Goal: Information Seeking & Learning: Learn about a topic

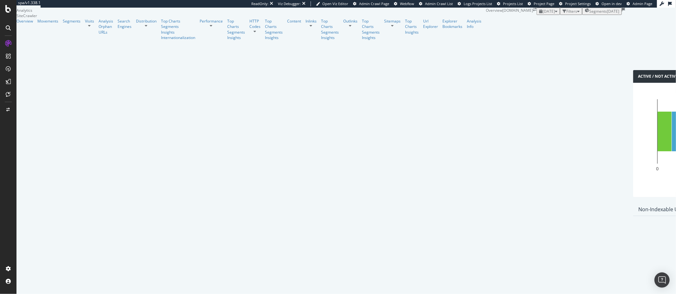
click at [589, 14] on span "Segments" at bounding box center [598, 11] width 18 height 5
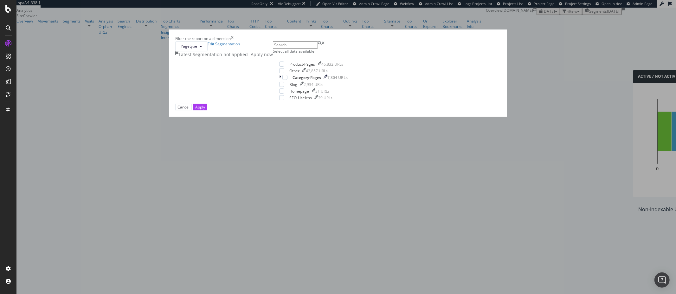
click at [234, 41] on icon "times" at bounding box center [232, 38] width 3 height 5
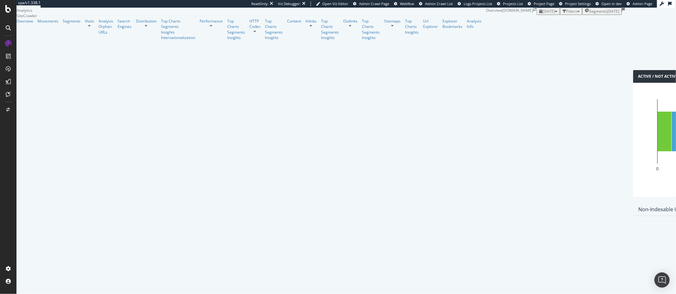
click at [543, 14] on span "2025 Aug. 6th" at bounding box center [549, 11] width 12 height 5
click at [97, 55] on div "[DATE]" at bounding box center [91, 54] width 12 height 6
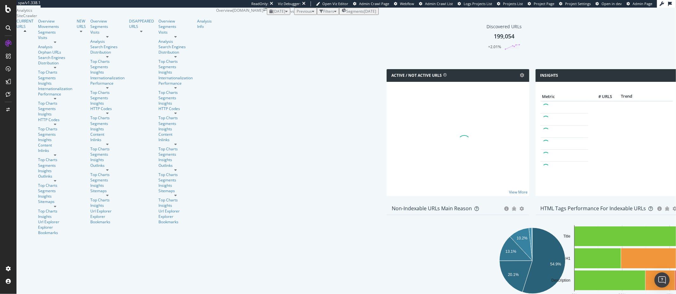
click at [273, 14] on span "[DATE]" at bounding box center [279, 11] width 12 height 5
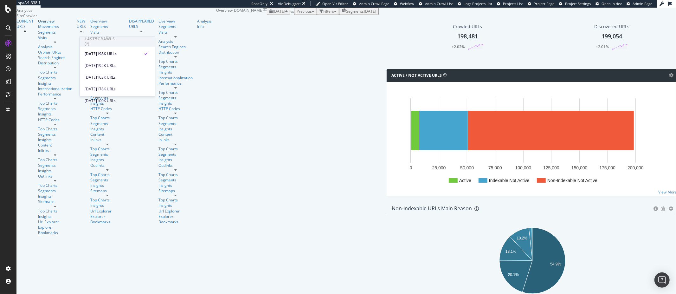
click at [38, 24] on div "Overview" at bounding box center [55, 20] width 34 height 5
click at [346, 14] on span "Segments" at bounding box center [355, 11] width 18 height 5
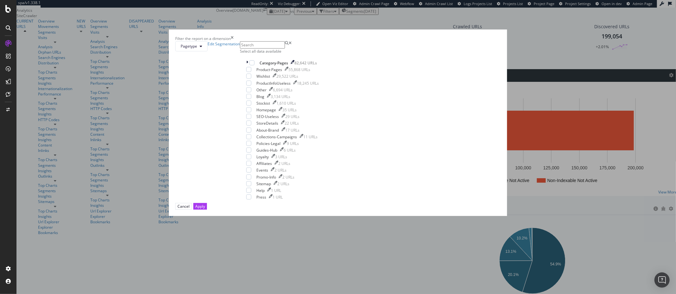
click at [234, 41] on icon "times" at bounding box center [232, 38] width 3 height 5
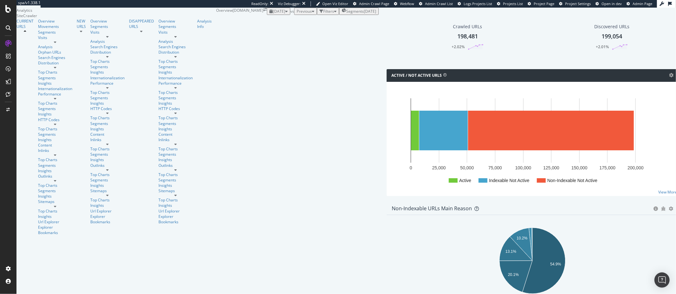
click at [346, 14] on span "Segments" at bounding box center [355, 11] width 18 height 5
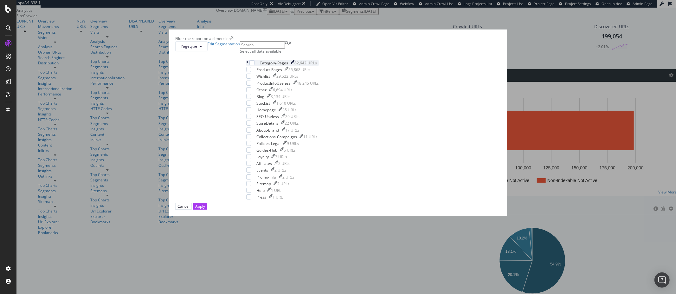
click at [248, 66] on icon "modal" at bounding box center [247, 62] width 2 height 5
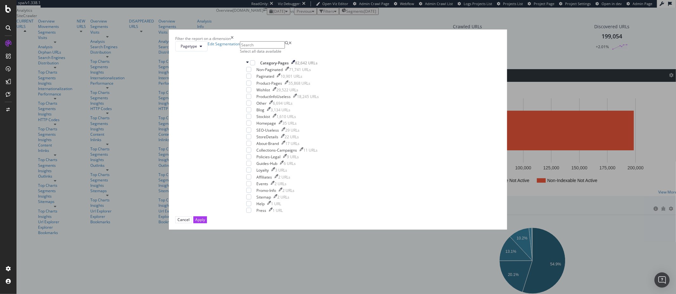
click at [234, 41] on icon "times" at bounding box center [232, 38] width 3 height 5
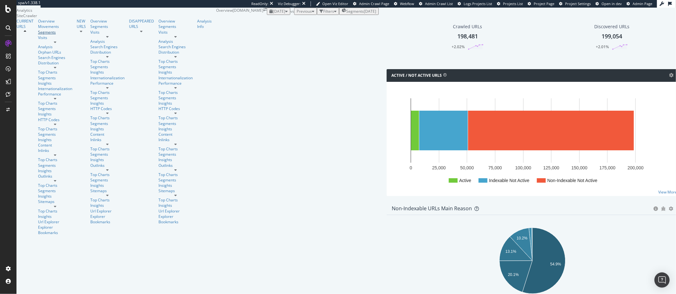
click at [38, 35] on div "Segments" at bounding box center [55, 31] width 34 height 5
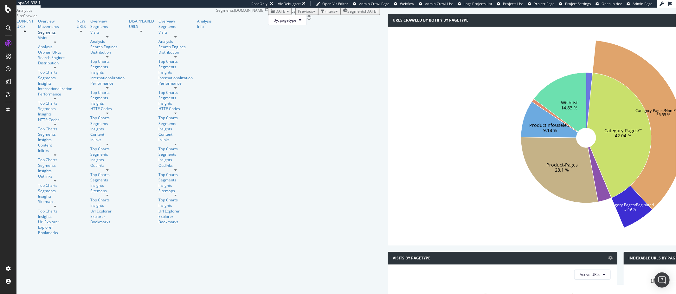
scroll to position [28, 0]
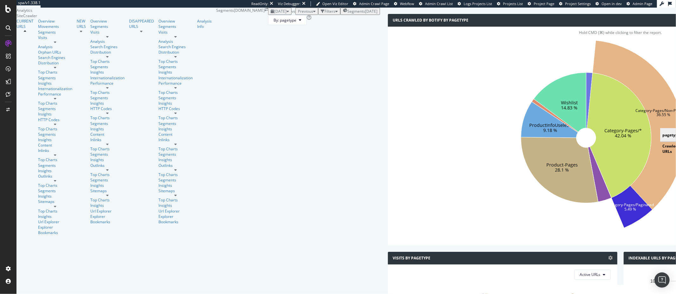
click at [593, 147] on icon at bounding box center [638, 125] width 91 height 169
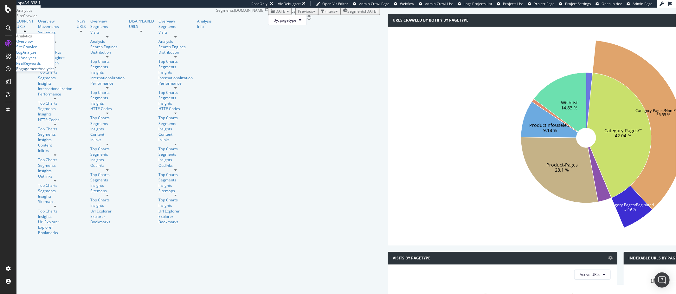
click at [43, 71] on div "EngagementAnalytics" at bounding box center [35, 68] width 38 height 5
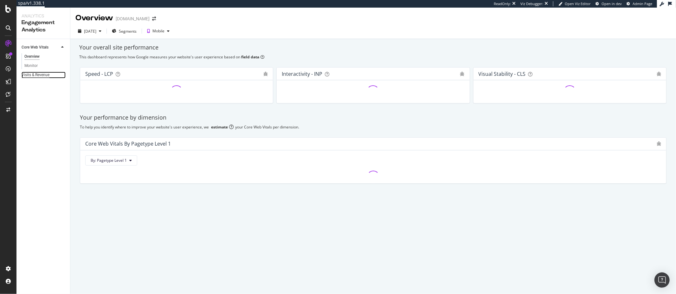
click at [24, 72] on div "Visits & Revenue" at bounding box center [36, 75] width 28 height 7
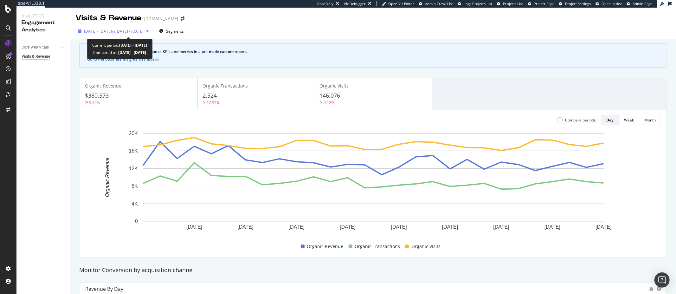
click at [130, 32] on span "vs 2025 Aug. 8th - Sep. 4th" at bounding box center [128, 31] width 32 height 5
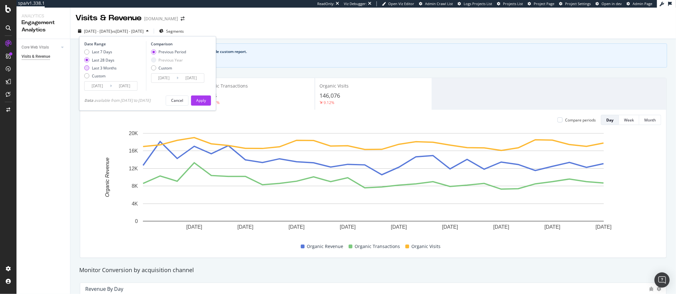
click at [92, 68] on div "Last 3 Months" at bounding box center [104, 67] width 25 height 5
type input "2025/07/03"
click at [196, 113] on button "Apply" at bounding box center [201, 113] width 20 height 10
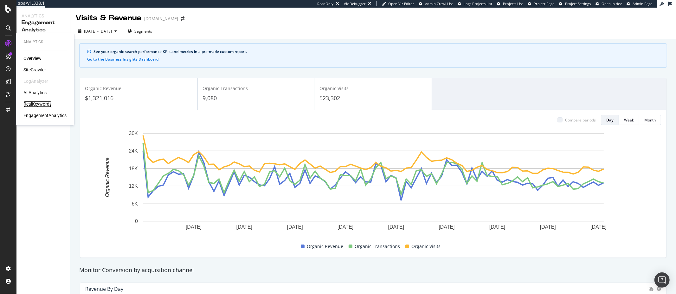
click at [34, 103] on div "RealKeywords" at bounding box center [37, 104] width 28 height 6
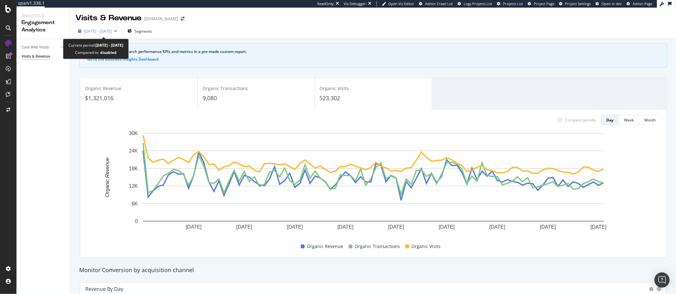
click at [105, 29] on span "2025 Jul. 3rd - Oct. 2nd" at bounding box center [98, 31] width 28 height 5
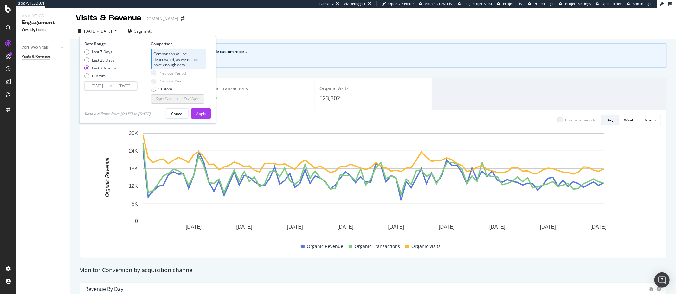
click at [210, 33] on div "2025 Jul. 3rd - Oct. 2nd Segments Date Range Last 7 Days Last 28 Days Last 3 Mo…" at bounding box center [373, 32] width 606 height 13
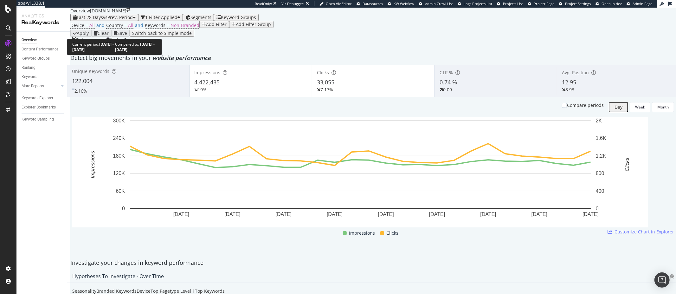
click at [114, 20] on span "vs Prev. Period" at bounding box center [118, 17] width 30 height 6
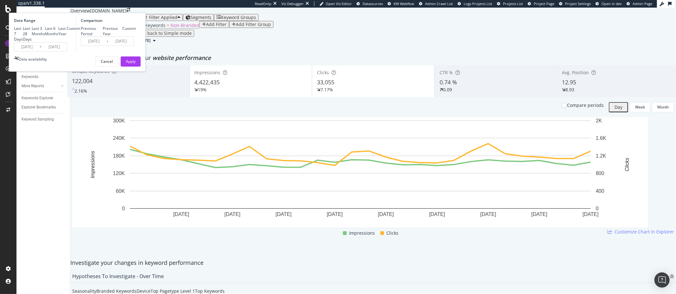
click at [136, 36] on div "Previous Period Previous Year Custom" at bounding box center [108, 31] width 55 height 11
click at [122, 36] on div "Previous Year" at bounding box center [113, 31] width 20 height 11
type input "2024/09/08"
type input "2024/10/05"
click at [136, 64] on div "Apply" at bounding box center [131, 61] width 10 height 5
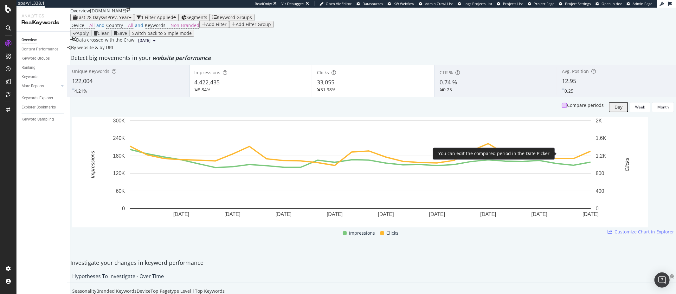
click at [562, 108] on div at bounding box center [564, 105] width 5 height 5
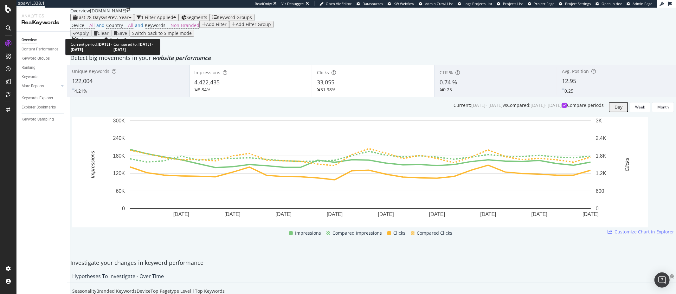
click at [102, 20] on span "Last 28 Days" at bounding box center [90, 17] width 26 height 6
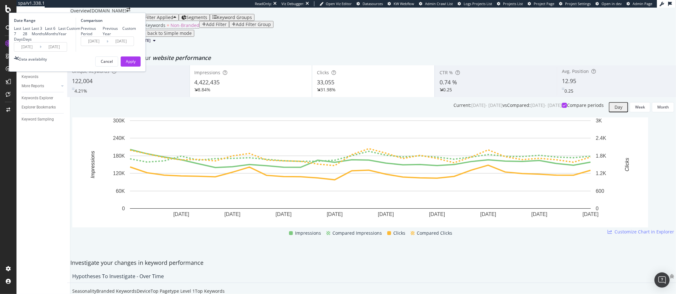
click at [45, 31] on div "Last 6 Months" at bounding box center [45, 31] width 0 height 0
type input "2025/04/05"
type input "2024/04/06"
click at [141, 67] on button "Apply" at bounding box center [131, 61] width 20 height 10
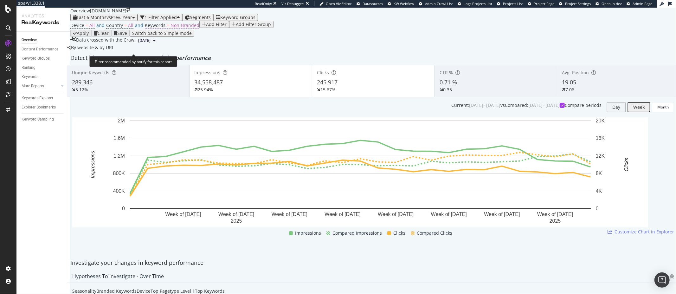
click at [171, 28] on span "Non-Branded" at bounding box center [185, 25] width 29 height 6
click at [167, 54] on span "Non-Branded" at bounding box center [160, 50] width 24 height 5
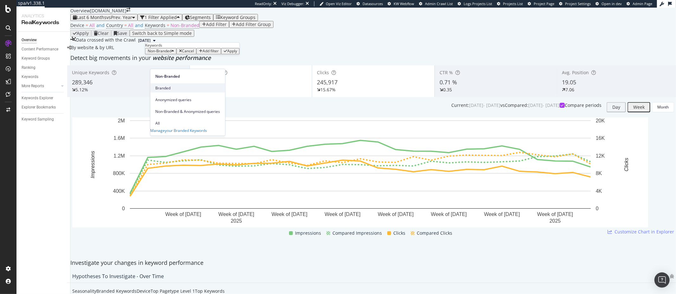
click at [168, 87] on span "Branded" at bounding box center [187, 88] width 65 height 6
click at [219, 53] on div "Apply" at bounding box center [224, 51] width 10 height 4
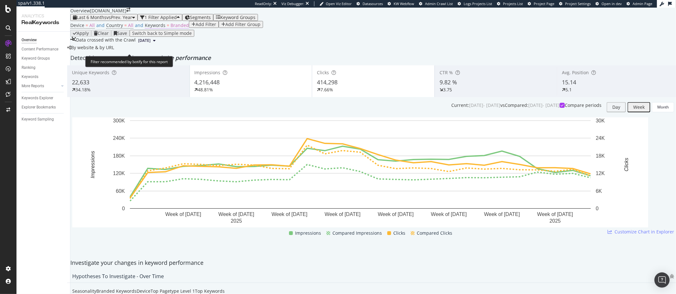
click at [171, 28] on span "Branded" at bounding box center [180, 25] width 18 height 6
click at [165, 53] on icon "button" at bounding box center [164, 51] width 3 height 4
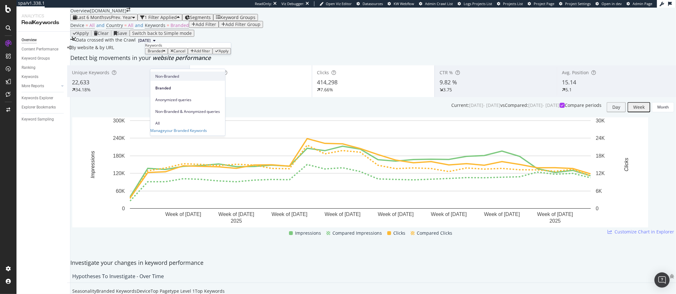
click at [171, 79] on span "Non-Branded" at bounding box center [187, 76] width 65 height 6
click at [227, 53] on div "Apply" at bounding box center [232, 51] width 10 height 4
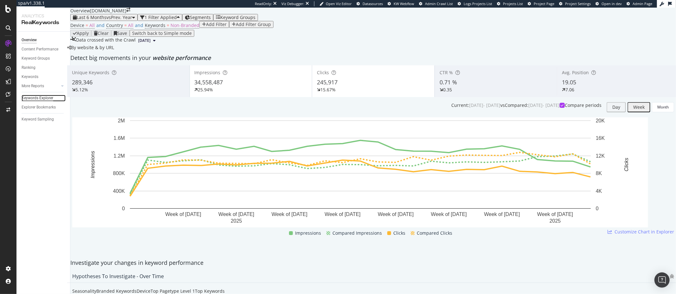
click at [39, 96] on div "Keywords Explorer" at bounding box center [38, 98] width 32 height 7
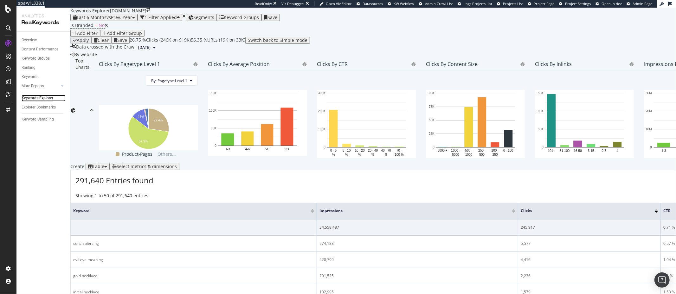
scroll to position [102, 0]
click at [177, 164] on div "Select metrics & dimensions" at bounding box center [147, 166] width 60 height 5
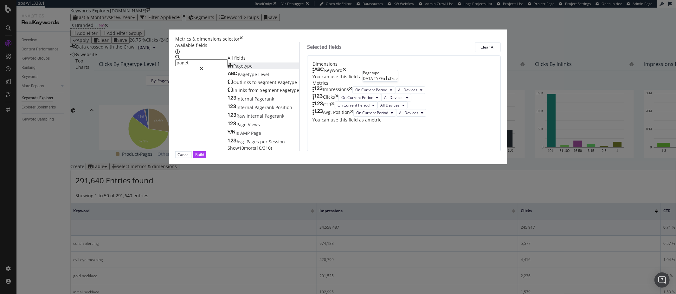
click at [234, 69] on span "Pagetype" at bounding box center [242, 66] width 19 height 6
click at [346, 74] on icon "times" at bounding box center [344, 70] width 3 height 6
click at [228, 66] on input "paget" at bounding box center [201, 62] width 52 height 7
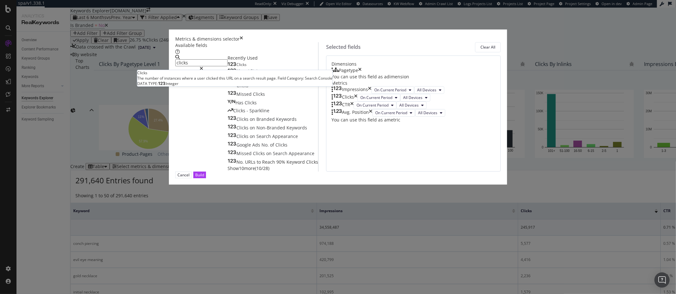
type input "clicks"
click at [241, 67] on div "Clicks" at bounding box center [237, 64] width 19 height 5
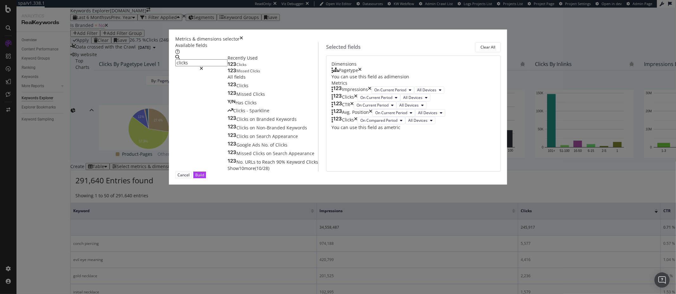
click at [241, 67] on div "Clicks" at bounding box center [237, 64] width 19 height 5
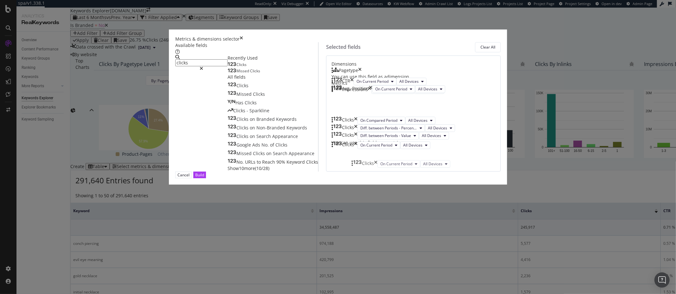
drag, startPoint x: 357, startPoint y: 110, endPoint x: 358, endPoint y: 165, distance: 55.1
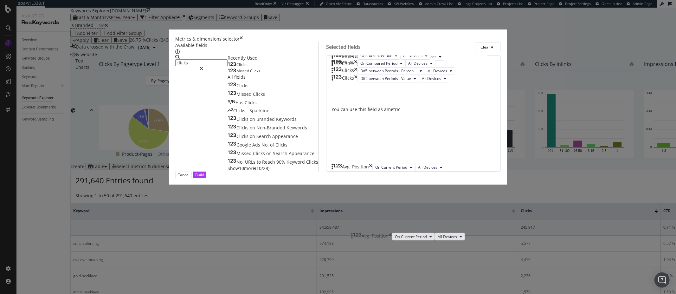
scroll to position [54, 0]
drag, startPoint x: 355, startPoint y: 136, endPoint x: 359, endPoint y: 220, distance: 84.4
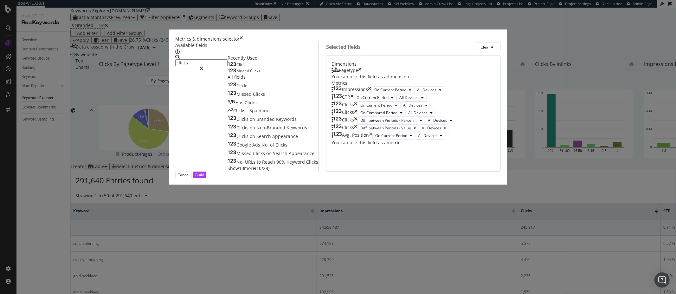
click at [372, 139] on div "Avg. Position" at bounding box center [352, 136] width 41 height 8
click at [354, 94] on icon "times" at bounding box center [351, 98] width 3 height 8
click at [372, 132] on div "Avg. Position" at bounding box center [352, 128] width 41 height 8
click at [204, 177] on div "Build" at bounding box center [199, 174] width 9 height 5
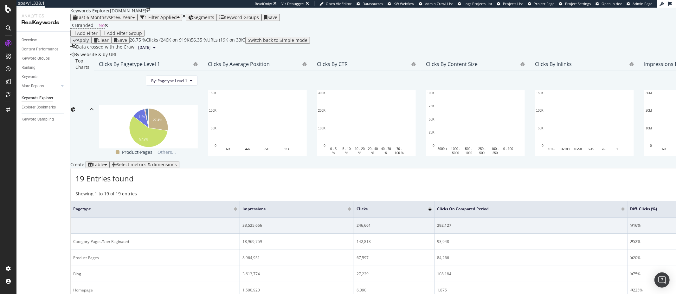
scroll to position [109, 0]
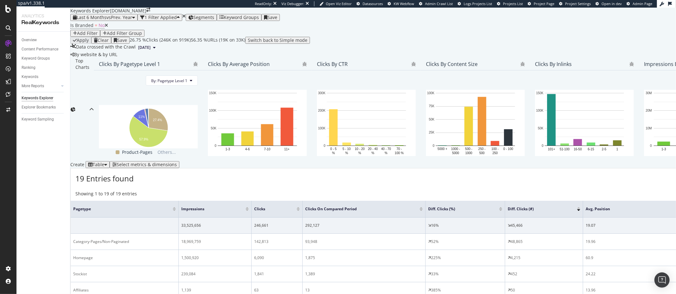
scroll to position [203, 0]
click at [580, 207] on div at bounding box center [578, 208] width 3 height 2
click at [31, 40] on div "Overview" at bounding box center [29, 40] width 15 height 7
click at [29, 41] on div "Overview" at bounding box center [29, 40] width 15 height 7
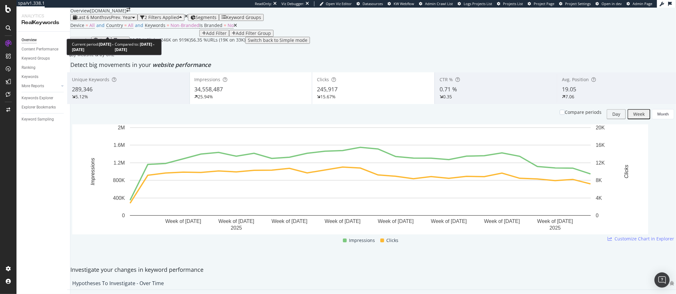
click at [106, 20] on span "Last 6 Months" at bounding box center [92, 17] width 30 height 6
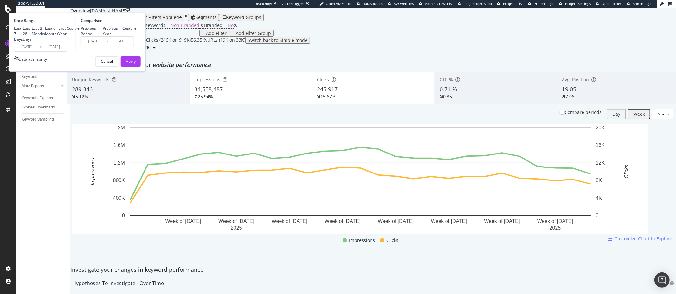
click at [67, 36] on div "Last Year" at bounding box center [62, 31] width 8 height 11
type input "2024/10/05"
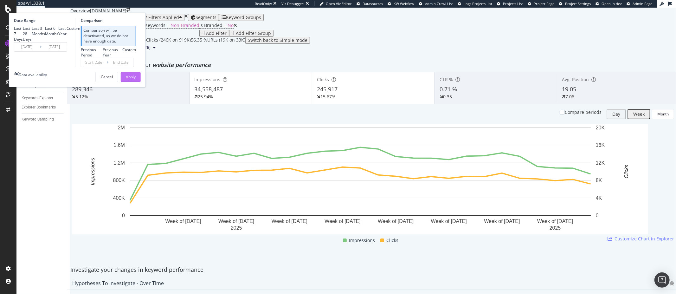
click at [136, 82] on div "Apply" at bounding box center [131, 77] width 10 height 10
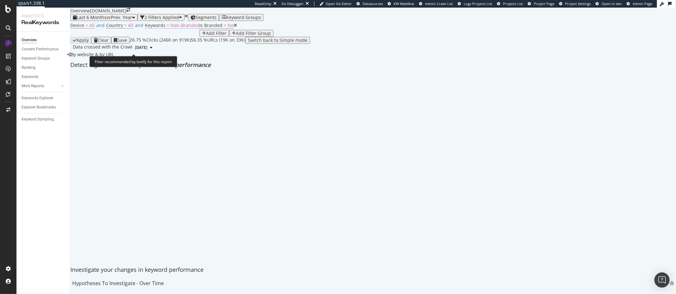
click at [172, 28] on span "Non-Branded" at bounding box center [185, 25] width 29 height 6
click at [171, 54] on span "Non-Branded" at bounding box center [160, 50] width 24 height 5
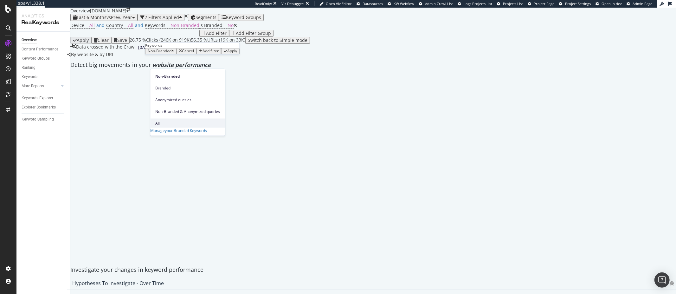
click at [162, 120] on span "All" at bounding box center [187, 123] width 65 height 6
click at [211, 53] on div "Apply" at bounding box center [213, 51] width 10 height 4
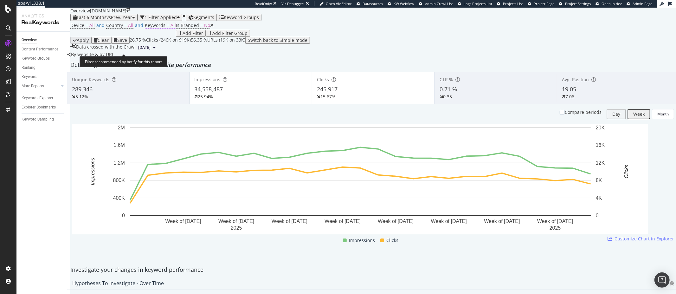
click at [167, 28] on span "=" at bounding box center [168, 25] width 3 height 6
click at [155, 53] on div "button" at bounding box center [153, 51] width 3 height 4
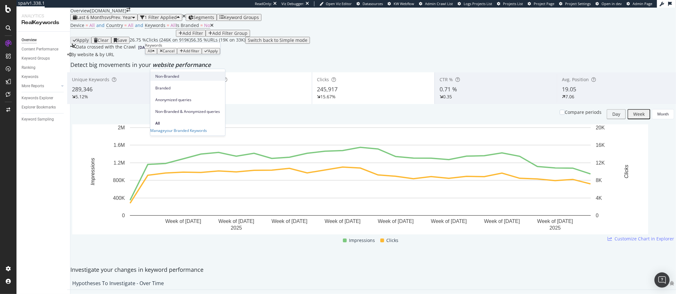
click at [170, 74] on span "Non-Branded" at bounding box center [187, 76] width 65 height 6
click at [227, 53] on div "Apply" at bounding box center [232, 51] width 10 height 4
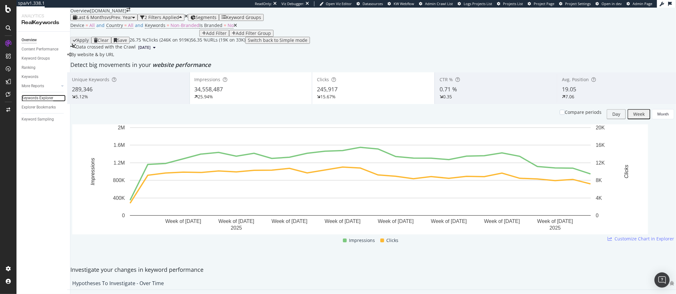
click at [36, 96] on div "Keywords Explorer" at bounding box center [38, 98] width 32 height 7
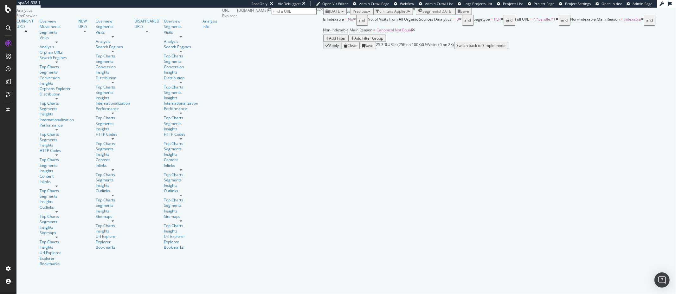
scroll to position [69, 0]
